Goal: Transaction & Acquisition: Purchase product/service

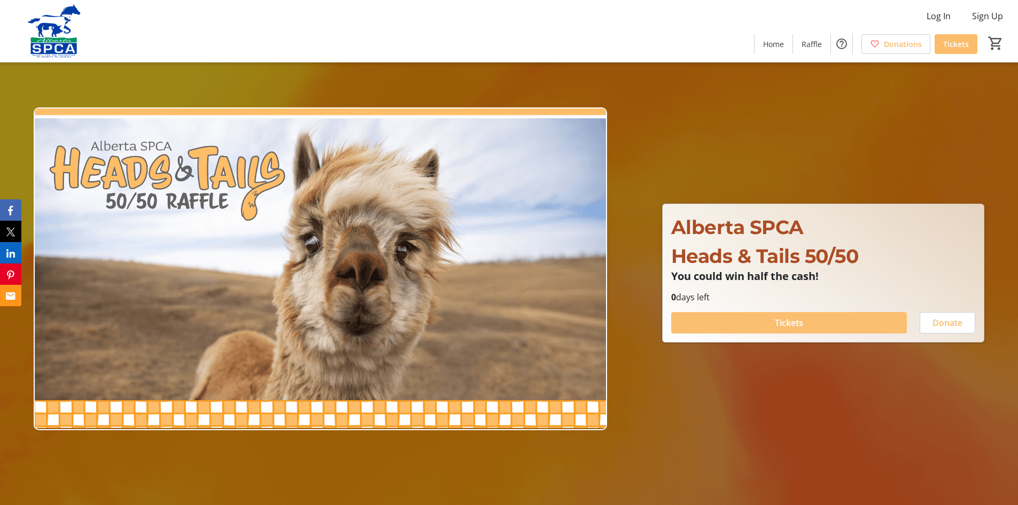
click at [773, 317] on span at bounding box center [789, 323] width 236 height 26
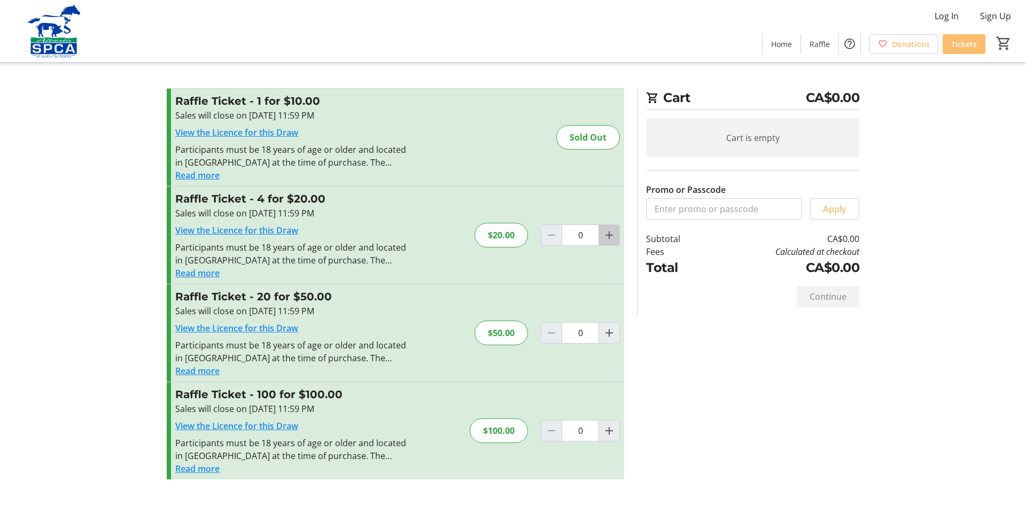
click at [612, 234] on mat-icon "Increment by one" at bounding box center [609, 235] width 13 height 13
type input "1"
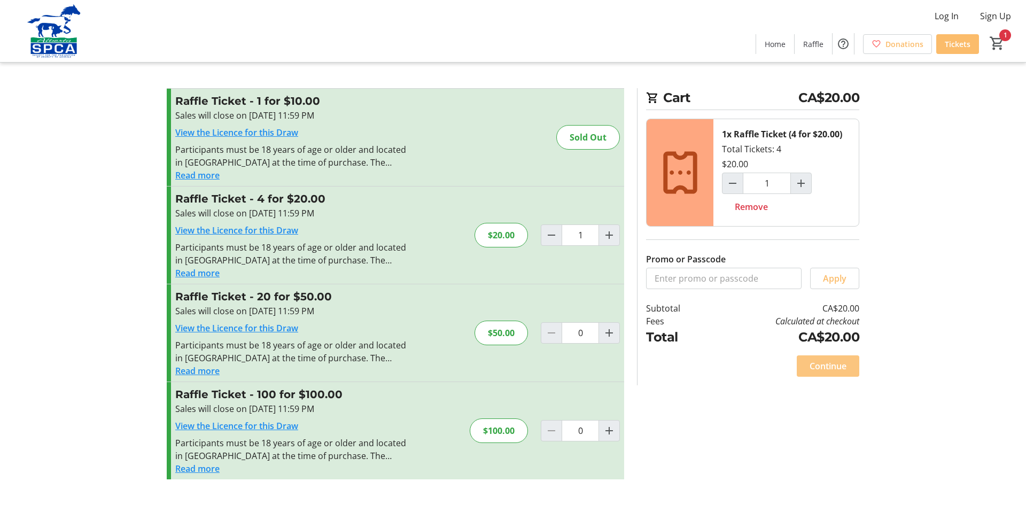
click at [825, 368] on span "Continue" at bounding box center [827, 365] width 37 height 13
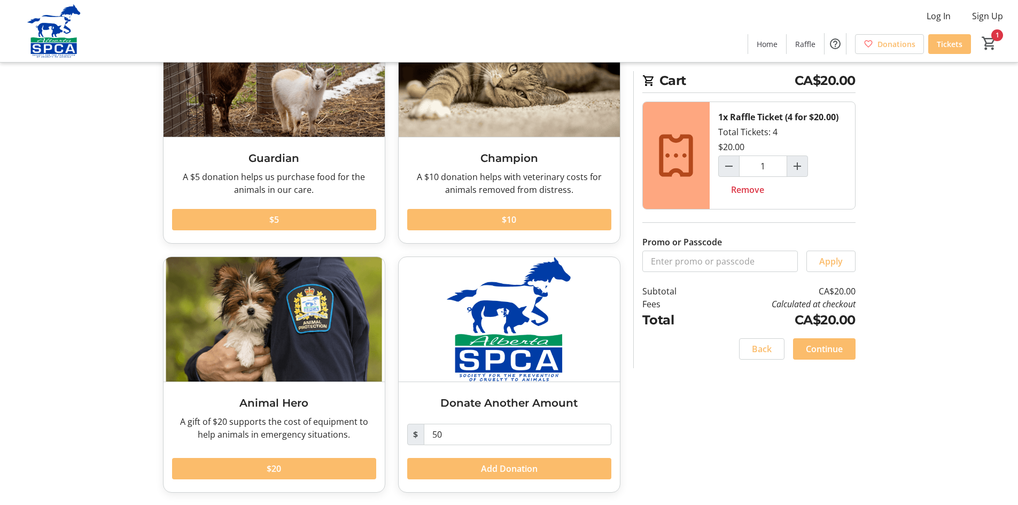
scroll to position [109, 0]
click at [825, 353] on span "Continue" at bounding box center [823, 348] width 37 height 13
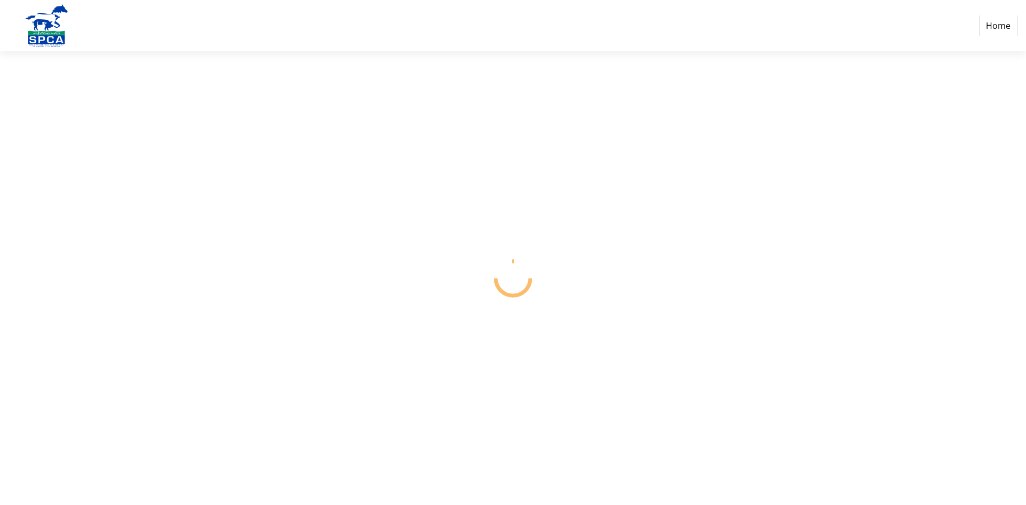
select select "CA"
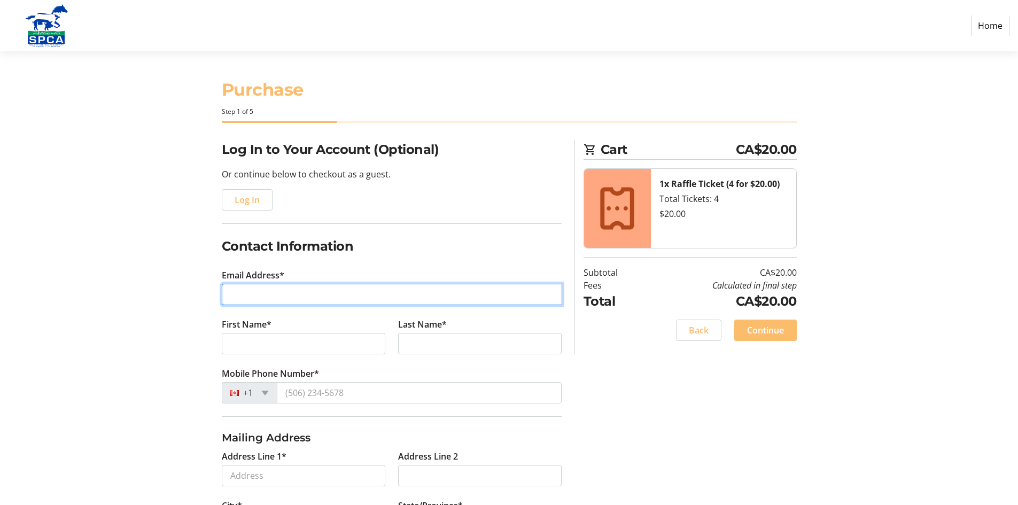
click at [260, 293] on input "Email Address*" at bounding box center [392, 294] width 340 height 21
type input "[EMAIL_ADDRESS][DOMAIN_NAME]"
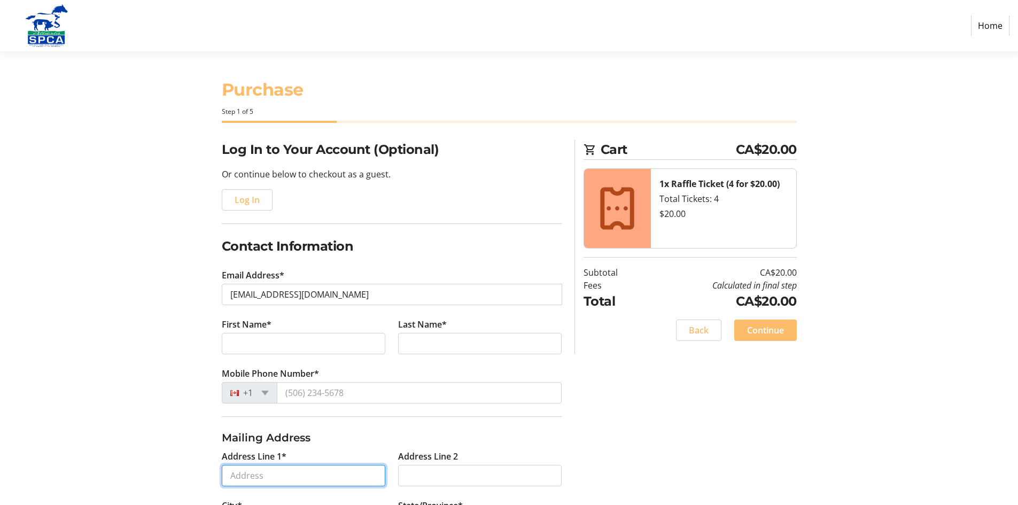
type input "[STREET_ADDRESS]"
type input "[GEOGRAPHIC_DATA]"
select select "AB"
type input "T5T7A2"
click at [262, 330] on label "First Name*" at bounding box center [247, 324] width 50 height 13
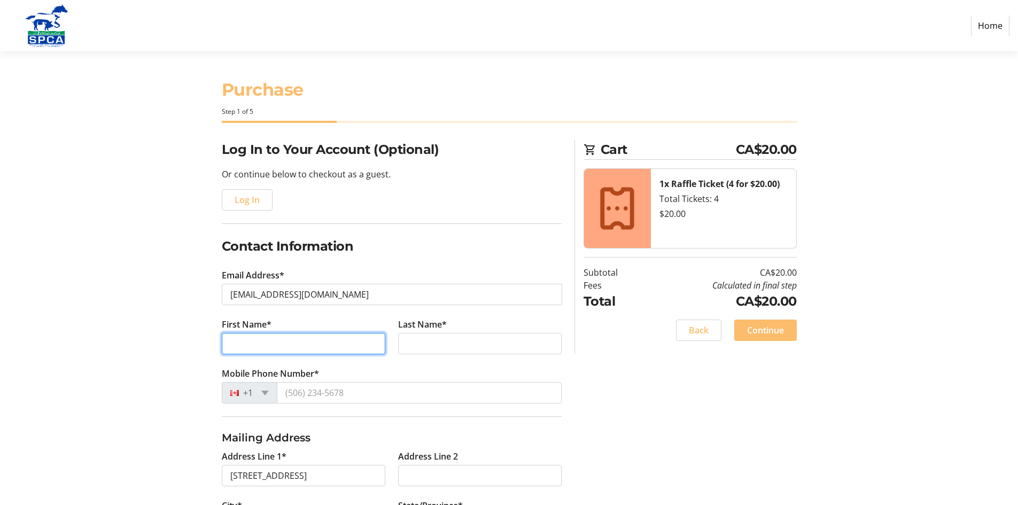
click at [262, 333] on input "First Name*" at bounding box center [303, 343] width 163 height 21
click at [270, 345] on input "First Name*" at bounding box center [304, 343] width 164 height 21
type input "[PERSON_NAME]"
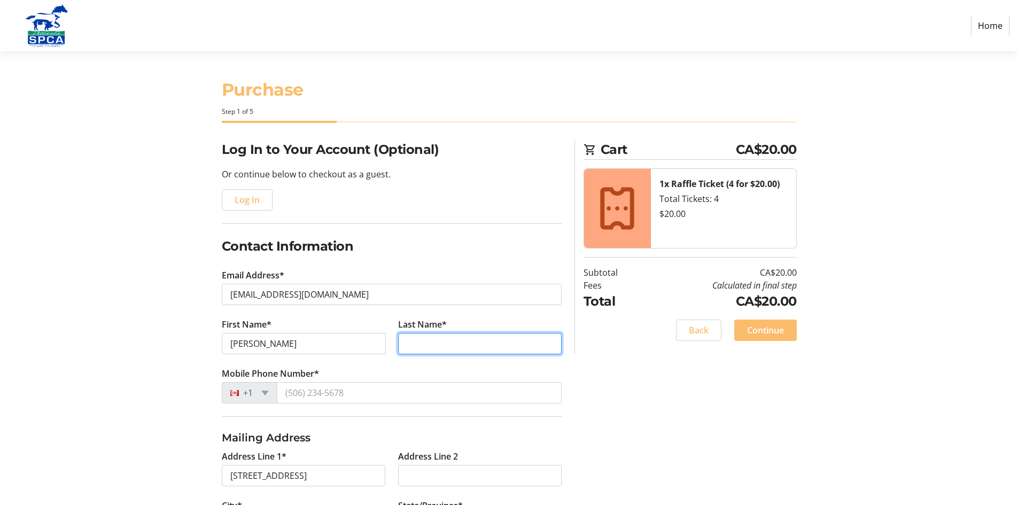
type input "[PERSON_NAME]"
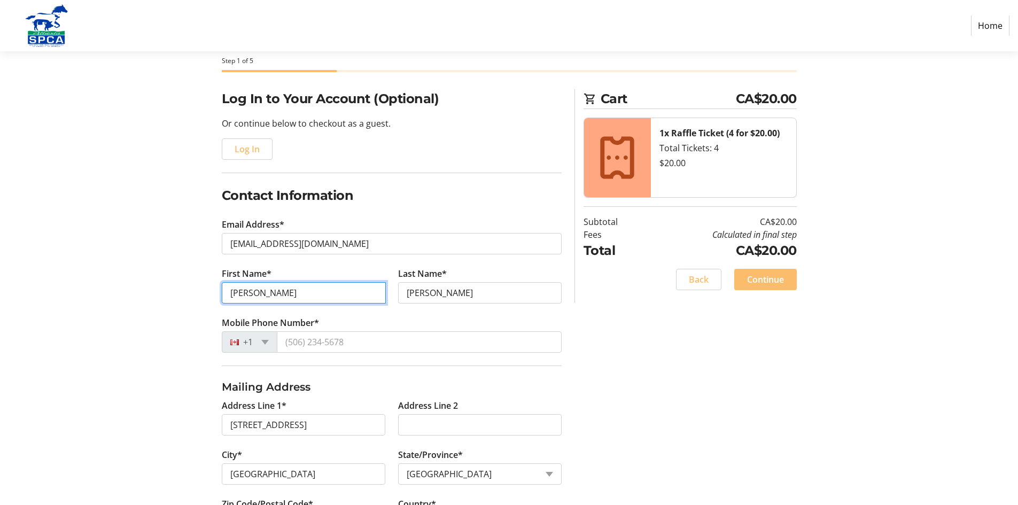
scroll to position [53, 0]
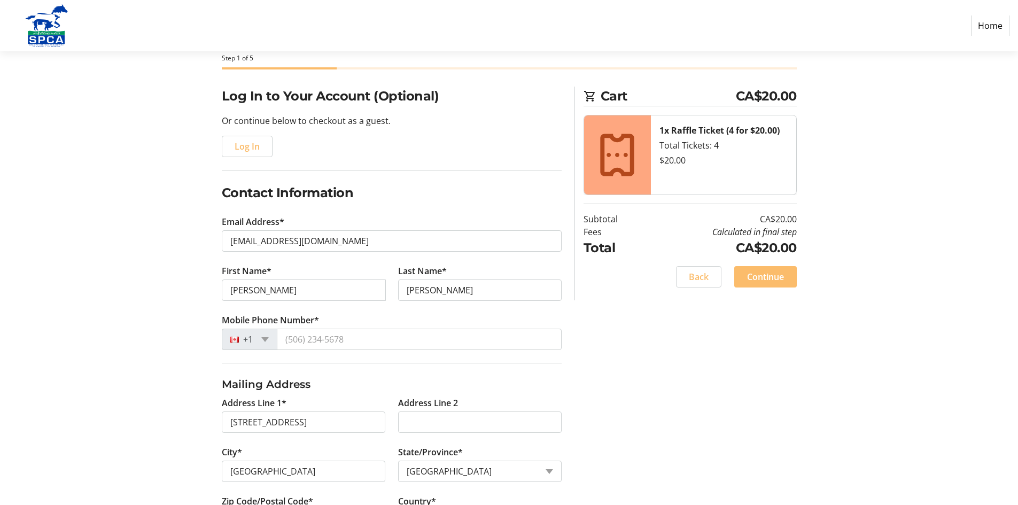
click at [328, 330] on tr-form-field "Mobile Phone Number* +1" at bounding box center [392, 338] width 340 height 49
click at [323, 339] on input "Mobile Phone Number*" at bounding box center [419, 339] width 285 height 21
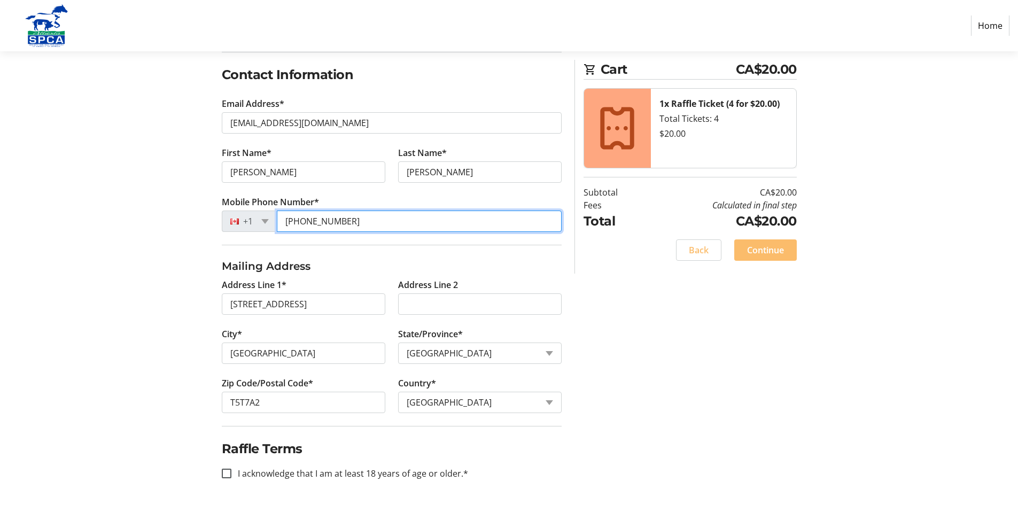
scroll to position [172, 0]
type input "[PHONE_NUMBER]"
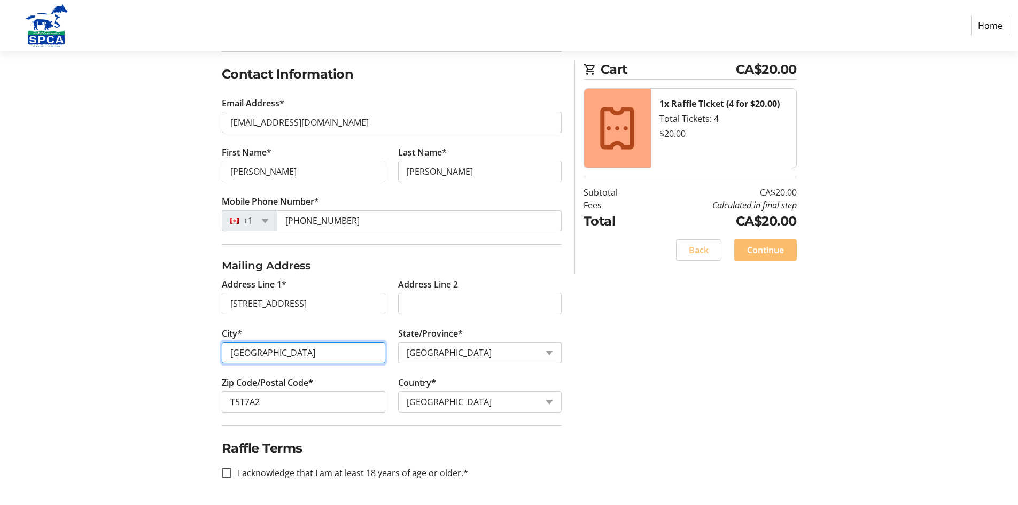
click at [384, 351] on input "[GEOGRAPHIC_DATA]" at bounding box center [303, 352] width 163 height 21
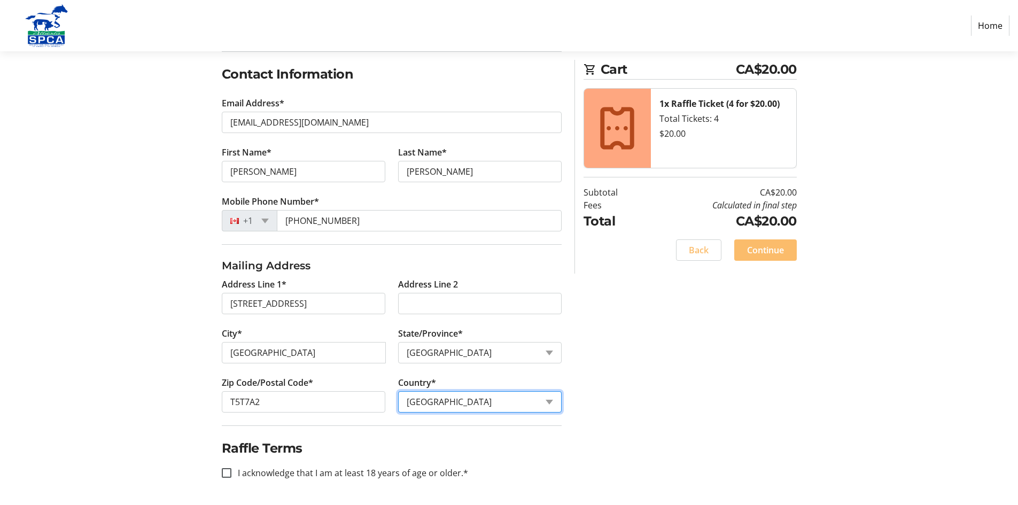
click at [405, 406] on select "Country Country [GEOGRAPHIC_DATA] [GEOGRAPHIC_DATA] [GEOGRAPHIC_DATA] [GEOGRAPH…" at bounding box center [479, 401] width 163 height 21
click at [370, 437] on fieldset "Raffle Terms I acknowledge that I am at least 18 years of age or older.*" at bounding box center [392, 458] width 340 height 67
click at [225, 472] on input "I acknowledge that I am at least 18 years of age or older.*" at bounding box center [227, 473] width 10 height 10
checkbox input "true"
click at [376, 458] on fieldset "Raffle Terms I acknowledge that I am at least 18 years of age or older.*" at bounding box center [392, 458] width 340 height 67
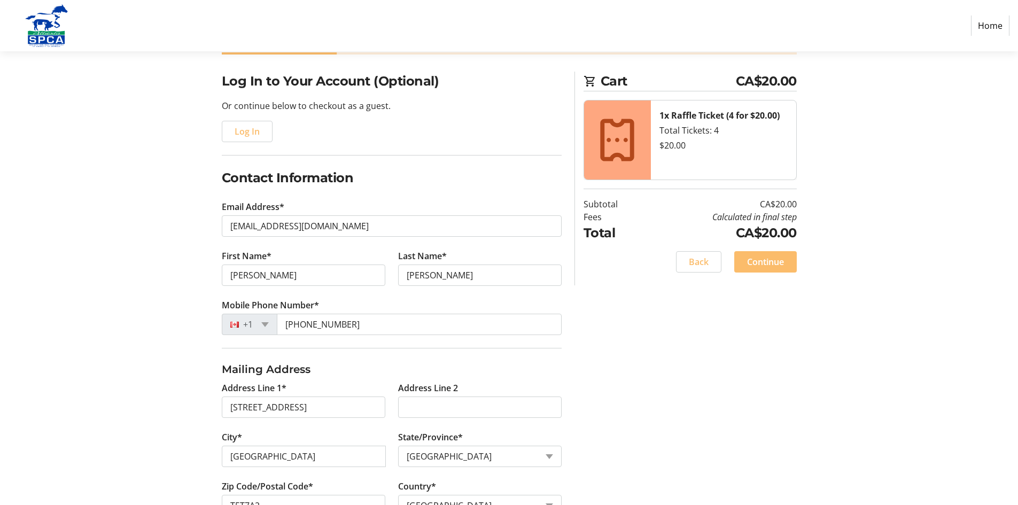
scroll to position [65, 0]
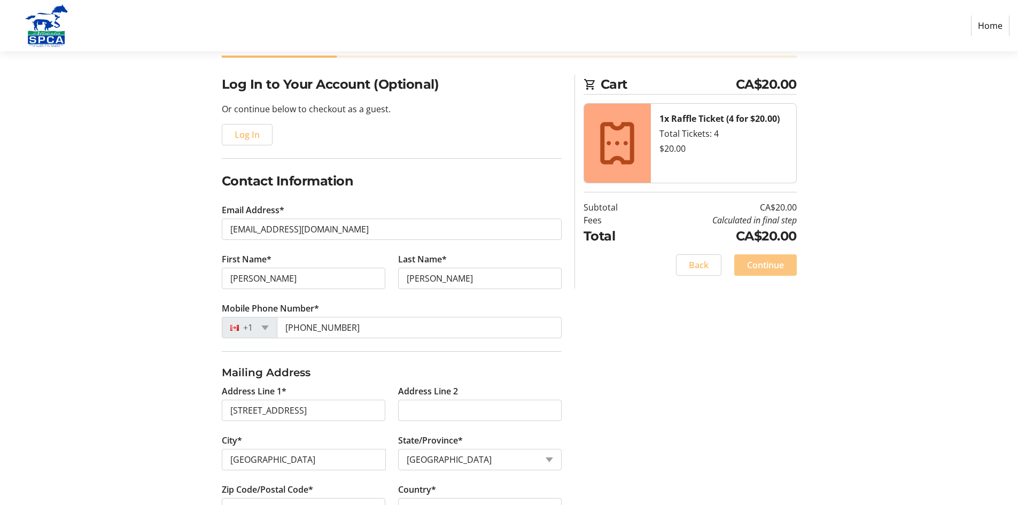
click at [779, 266] on span "Continue" at bounding box center [765, 265] width 37 height 13
